Goal: Check status: Check status

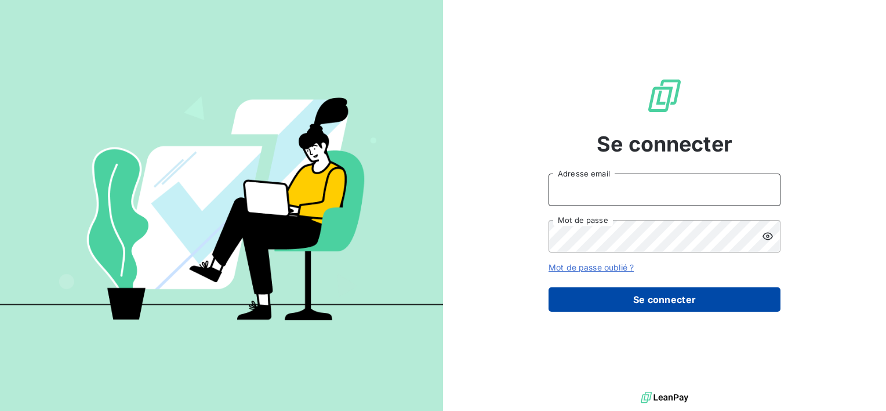
type input "[EMAIL_ADDRESS][DOMAIN_NAME]"
click at [661, 298] on button "Se connecter" at bounding box center [665, 299] width 232 height 24
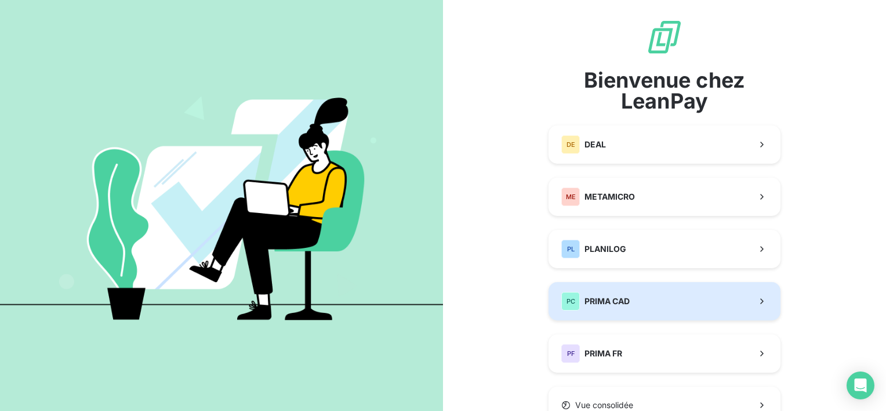
click at [636, 293] on button "PC PRIMA CAD" at bounding box center [665, 301] width 232 height 38
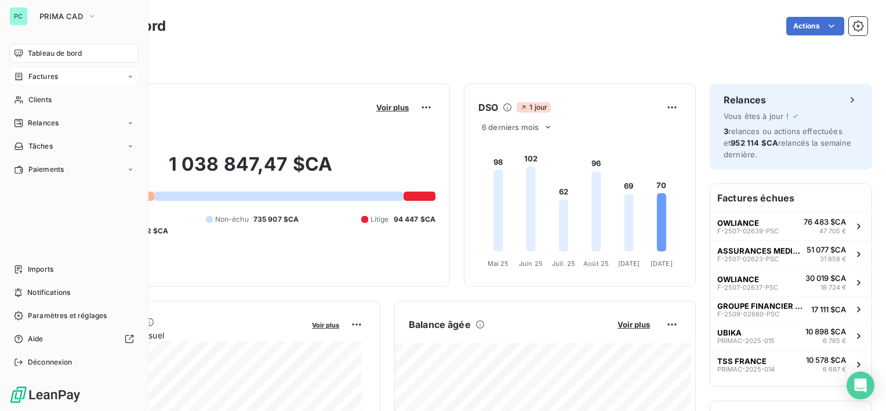
click at [45, 82] on div "Factures" at bounding box center [73, 76] width 129 height 19
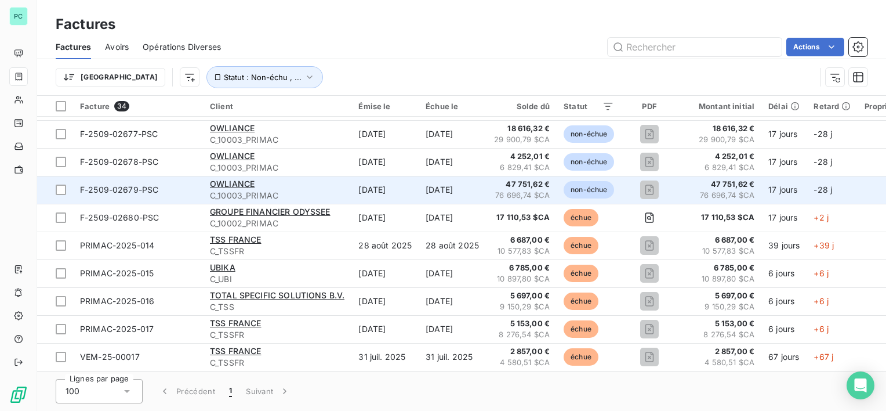
scroll to position [291, 0]
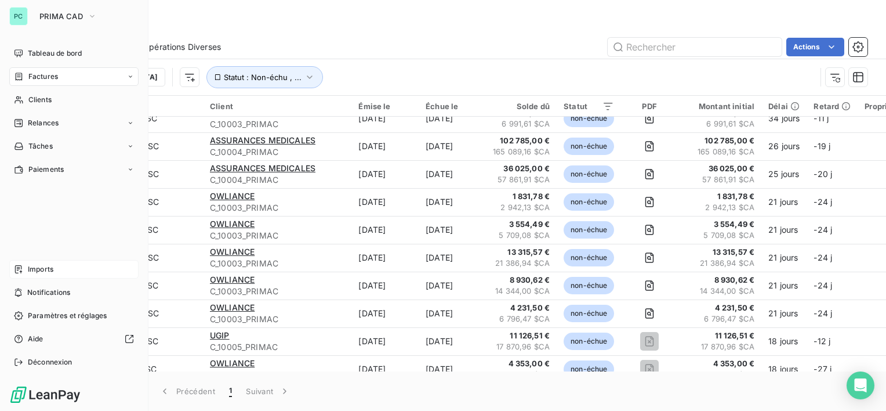
click at [42, 276] on div "Imports" at bounding box center [73, 269] width 129 height 19
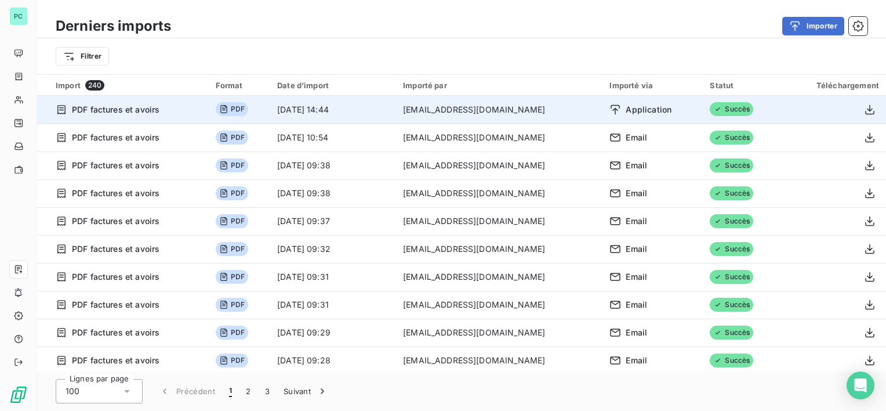
click at [665, 115] on span "Application" at bounding box center [649, 110] width 46 height 12
click at [722, 114] on span "Succès" at bounding box center [731, 109] width 43 height 14
click at [626, 113] on span "Application" at bounding box center [649, 110] width 46 height 12
drag, startPoint x: 588, startPoint y: 113, endPoint x: 682, endPoint y: 113, distance: 93.9
click at [682, 113] on tr "PDF factures et avoirs PDF [DATE] 14:44 [EMAIL_ADDRESS][DOMAIN_NAME] Applicatio…" at bounding box center [461, 110] width 849 height 28
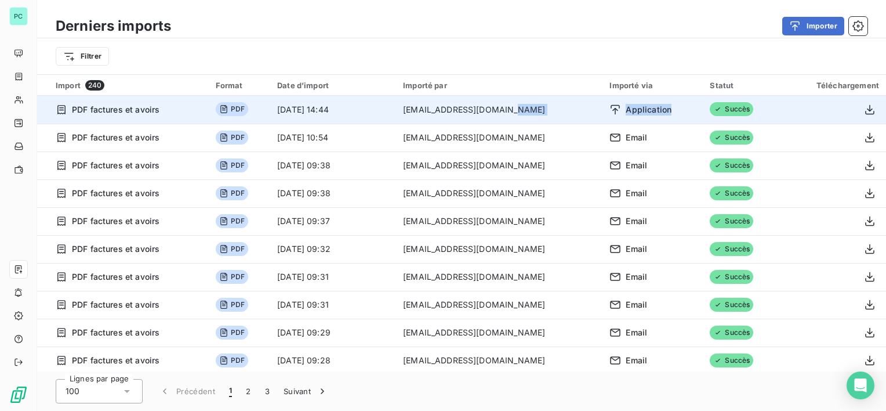
drag, startPoint x: 682, startPoint y: 113, endPoint x: 654, endPoint y: 113, distance: 27.8
click at [682, 113] on div "Application" at bounding box center [653, 110] width 86 height 12
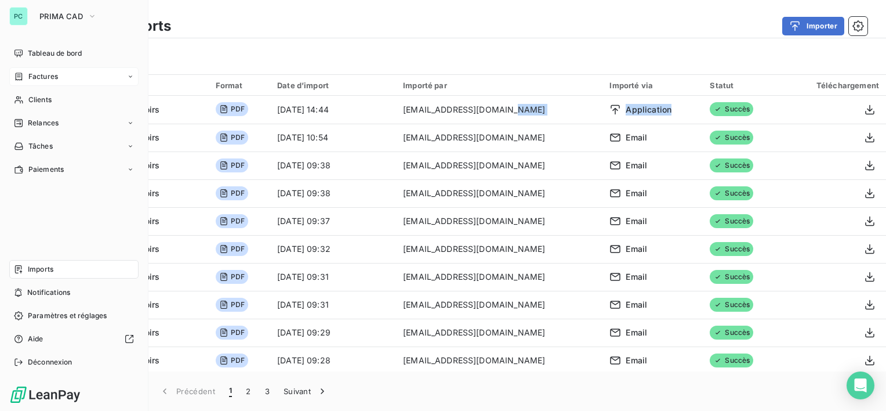
click at [40, 75] on span "Factures" at bounding box center [43, 76] width 30 height 10
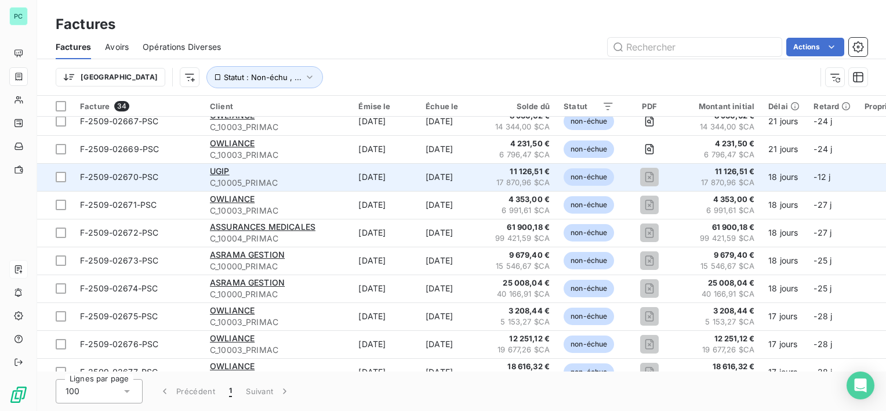
scroll to position [406, 0]
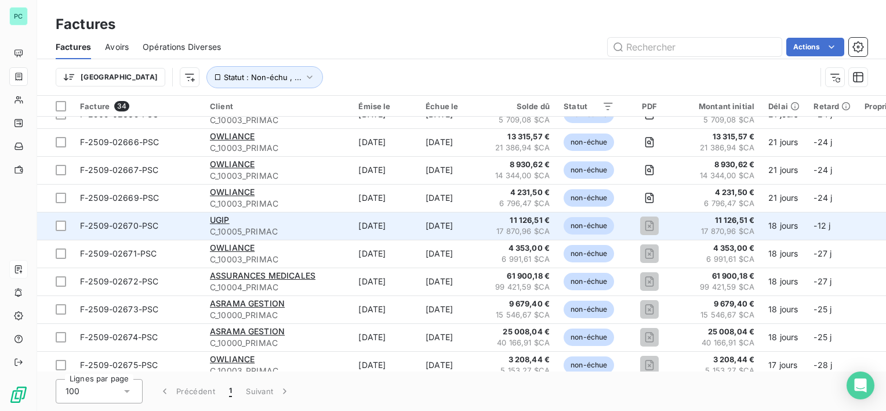
click at [310, 229] on span "C_10005_PRIMAC" at bounding box center [277, 232] width 135 height 12
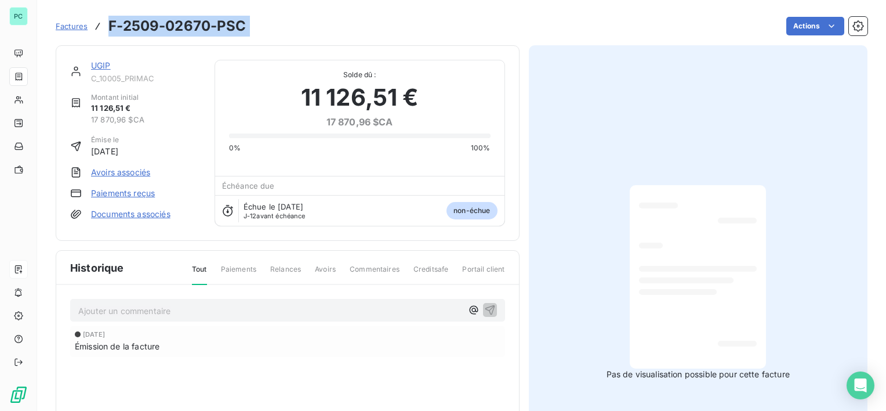
drag, startPoint x: 106, startPoint y: 28, endPoint x: 271, endPoint y: 30, distance: 165.9
click at [271, 30] on div "Factures F-2509-02670-PSC Actions" at bounding box center [462, 26] width 812 height 24
copy section "F-2509-02670-PSC Actions"
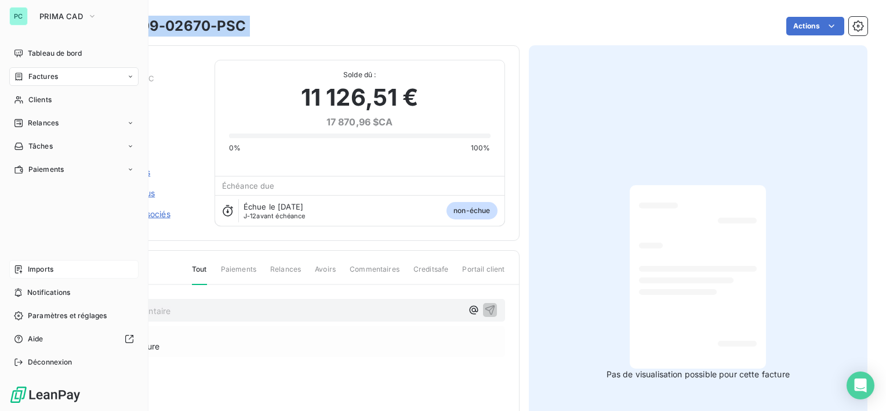
click at [55, 253] on div "Tableau de bord Factures Clients Relances Tâches Paiements Imports Notification…" at bounding box center [73, 207] width 129 height 327
click at [56, 262] on div "Imports" at bounding box center [73, 269] width 129 height 19
